Goal: Task Accomplishment & Management: Manage account settings

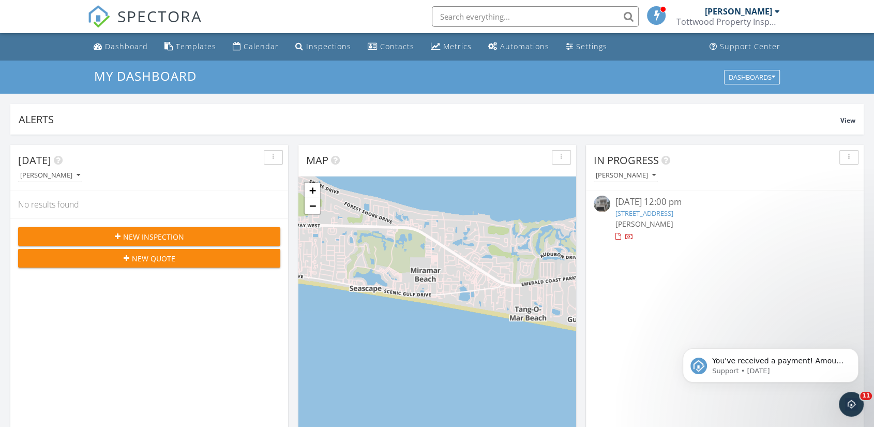
click at [656, 206] on div "09/25/25 12:00 pm" at bounding box center [725, 202] width 219 height 13
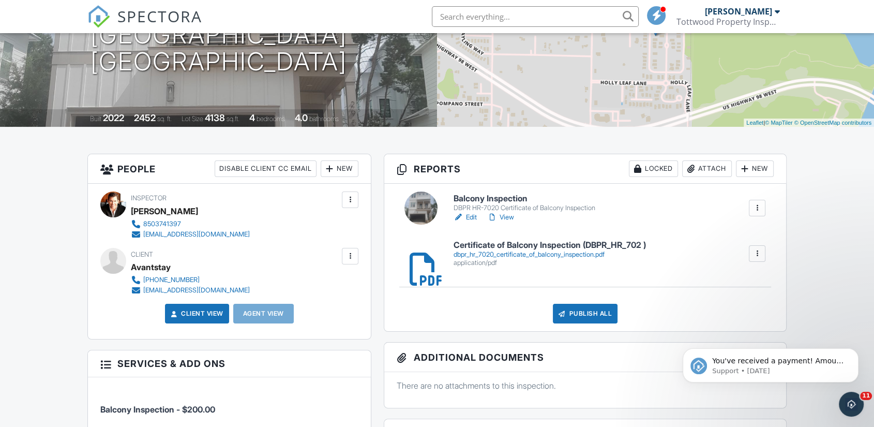
click at [601, 244] on h6 "Certificate of Balcony Inspection (DBPR_HR_702 )" at bounding box center [550, 245] width 192 height 9
click at [759, 251] on div at bounding box center [757, 253] width 10 height 10
click at [755, 276] on link "Delete" at bounding box center [751, 281] width 38 height 11
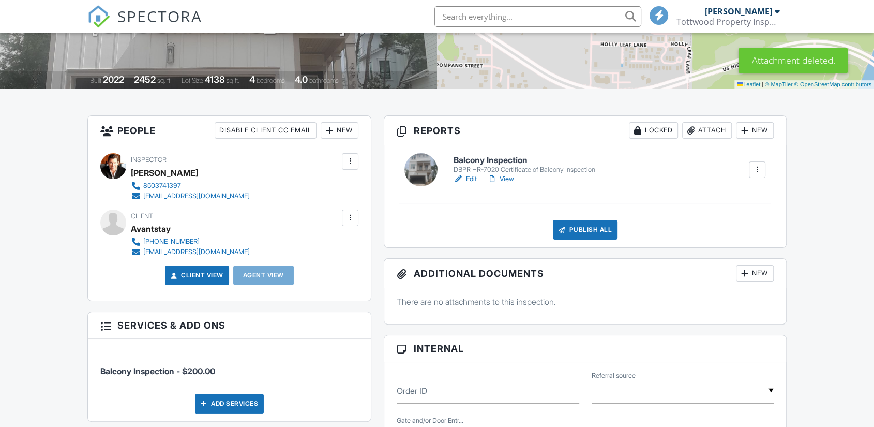
click at [712, 130] on div "Attach" at bounding box center [707, 130] width 50 height 17
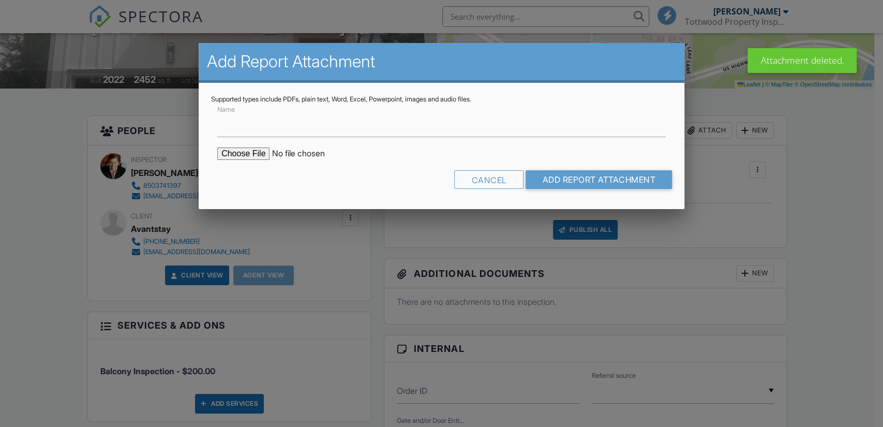
click at [260, 152] on input "file" at bounding box center [305, 153] width 176 height 12
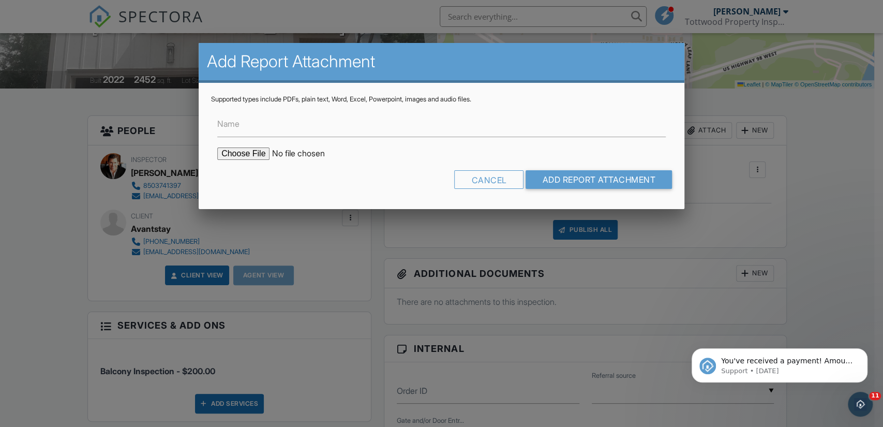
type input "C:\fakepath\Balcony Inspection.pdf"
click at [549, 178] on input "Add Report Attachment" at bounding box center [599, 179] width 146 height 19
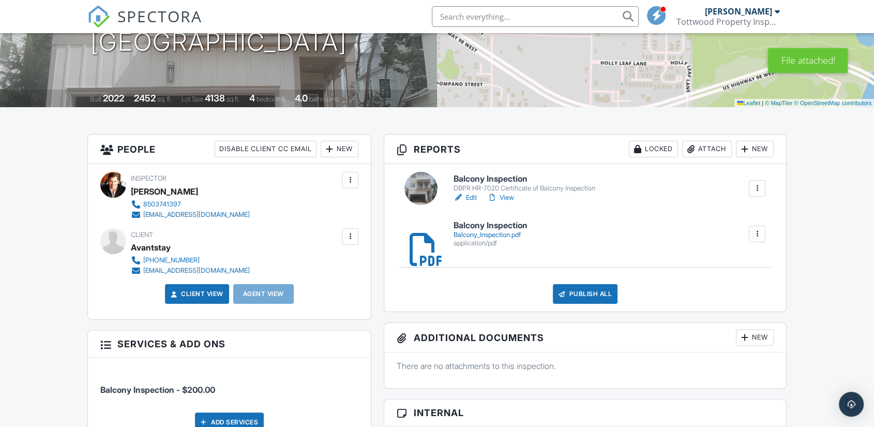
click at [516, 232] on div "Balcony_Inspection.pdf" at bounding box center [491, 235] width 74 height 8
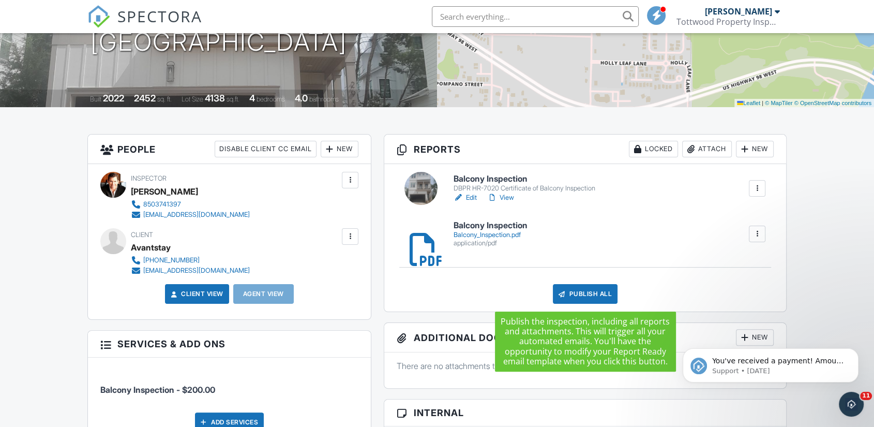
click at [583, 293] on div "Publish All" at bounding box center [585, 294] width 65 height 20
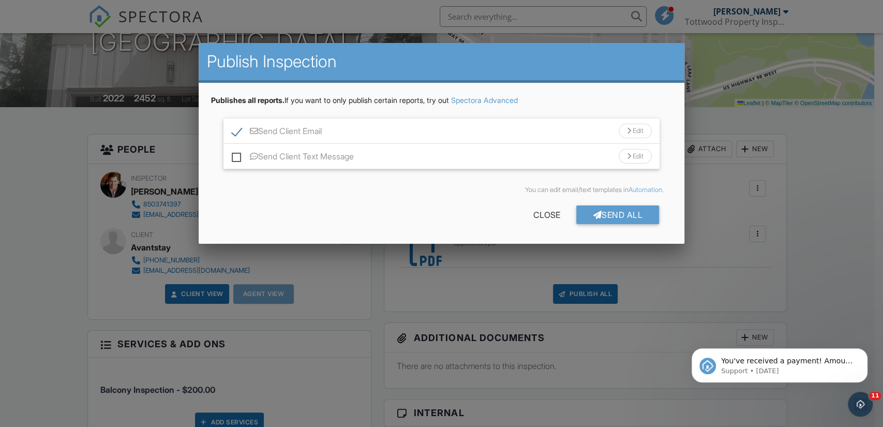
click at [622, 131] on div "Edit" at bounding box center [635, 131] width 33 height 14
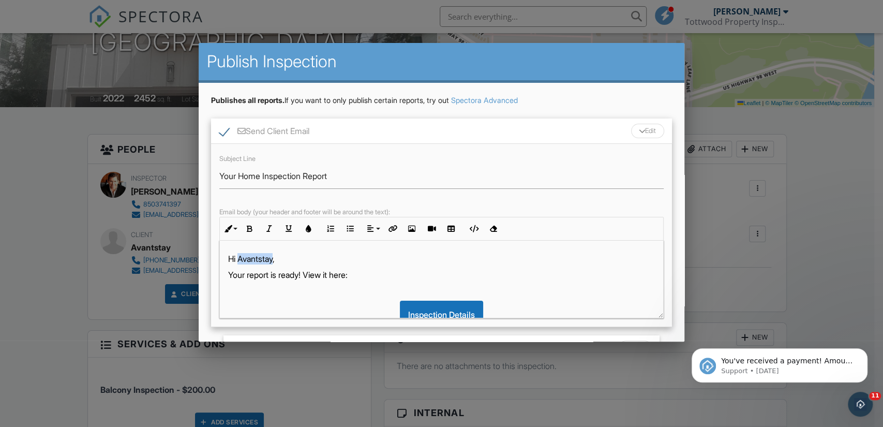
drag, startPoint x: 239, startPoint y: 255, endPoint x: 276, endPoint y: 257, distance: 37.3
click at [276, 257] on p "Hi Avantstay," at bounding box center [441, 258] width 427 height 11
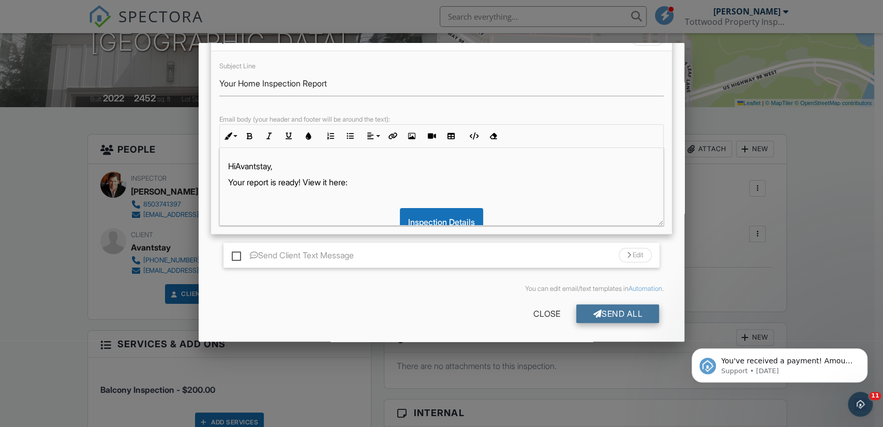
click at [618, 315] on div "Send All" at bounding box center [617, 313] width 83 height 19
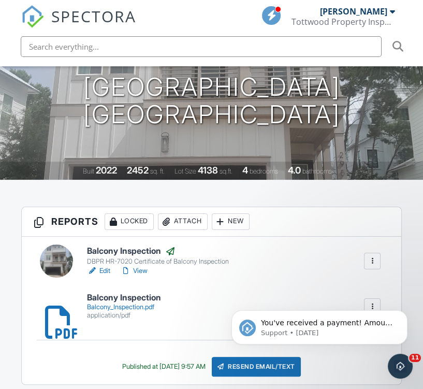
scroll to position [509, 0]
